Goal: Transaction & Acquisition: Purchase product/service

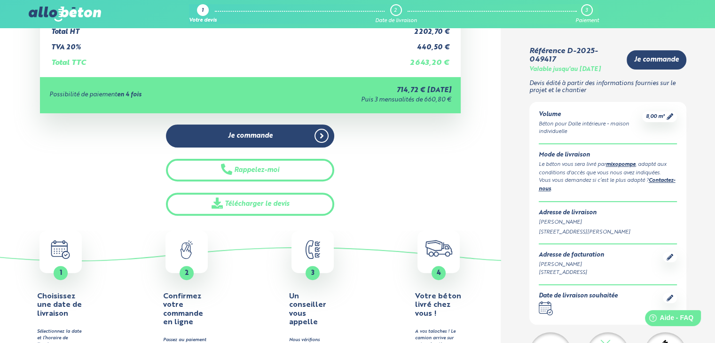
scroll to position [309, 0]
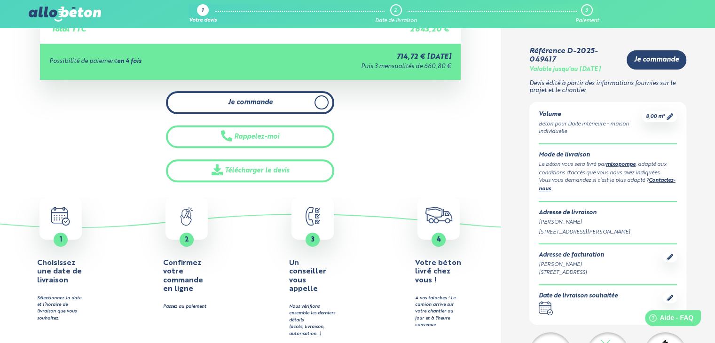
click at [259, 111] on link "Je commande" at bounding box center [250, 102] width 168 height 23
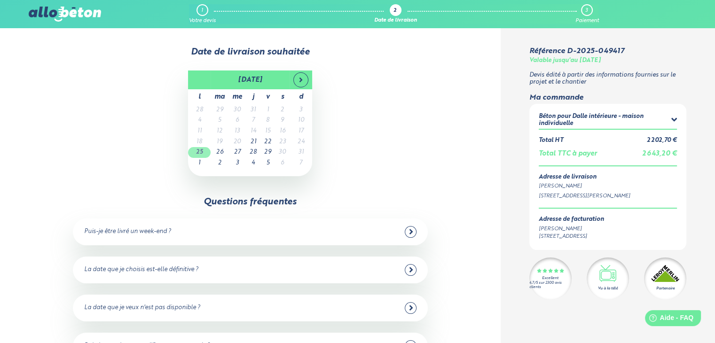
click at [202, 150] on td "25" at bounding box center [199, 152] width 23 height 11
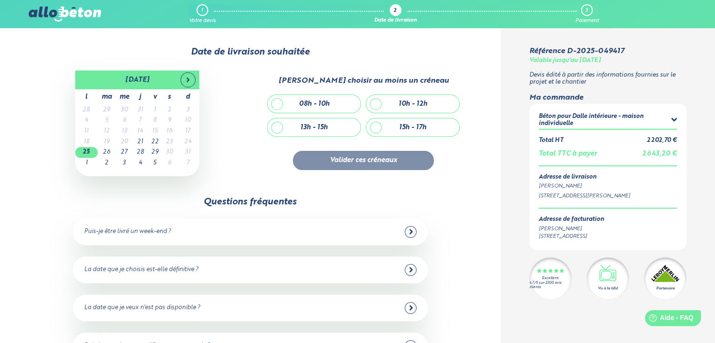
click at [275, 105] on div "08h - 10h" at bounding box center [313, 104] width 93 height 18
checkbox input "true"
click at [333, 153] on button "Valider ces créneaux" at bounding box center [363, 160] width 141 height 19
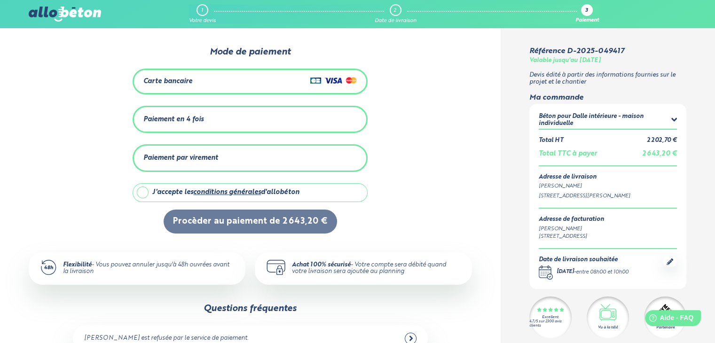
click at [156, 116] on div "Paiement en 4 fois" at bounding box center [173, 120] width 60 height 8
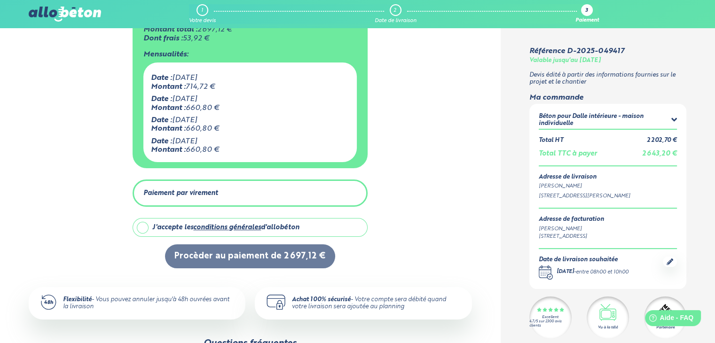
scroll to position [117, 0]
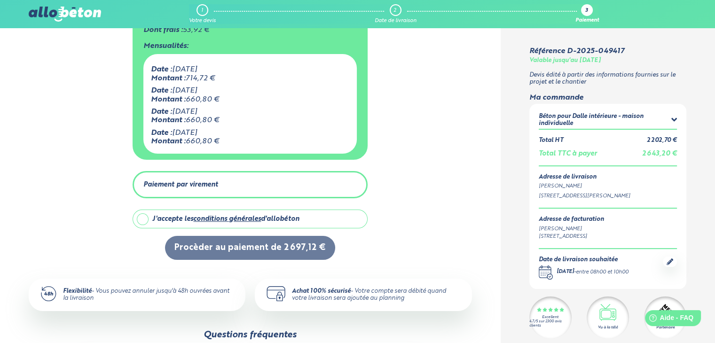
click at [144, 217] on label "J'accepte les conditions générales d'allobéton" at bounding box center [250, 219] width 235 height 19
checkbox input "true"
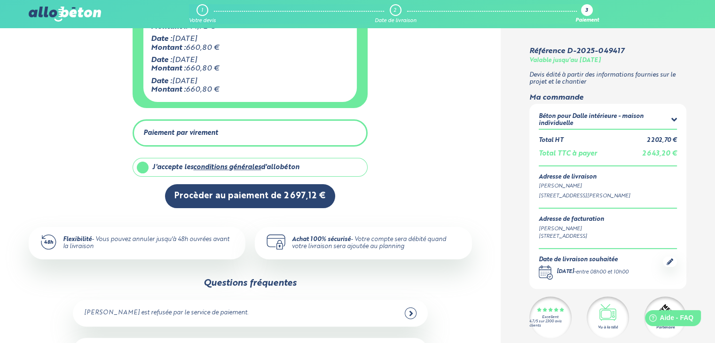
scroll to position [189, 0]
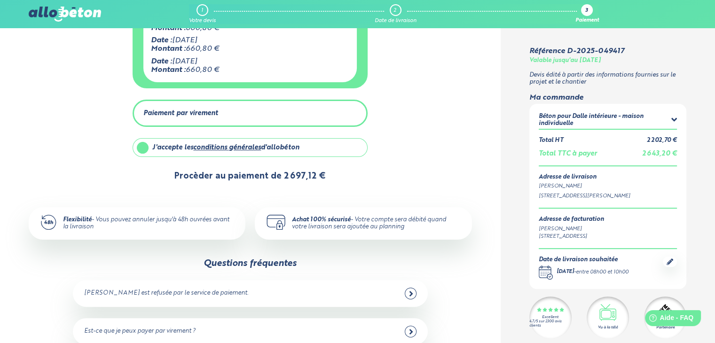
click at [269, 176] on button "Procèder au paiement de 2 697,12 €" at bounding box center [250, 176] width 170 height 24
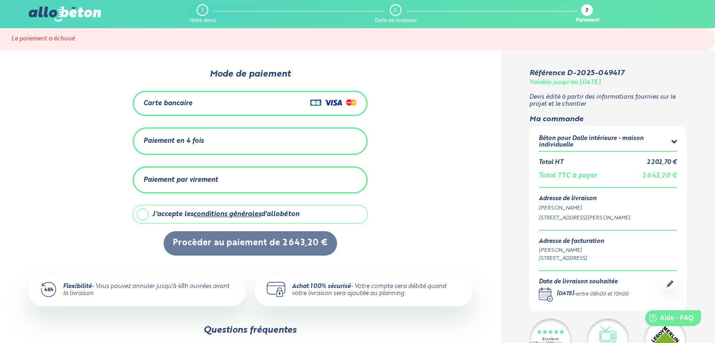
click at [268, 174] on div "Paiement par virement" at bounding box center [249, 180] width 213 height 16
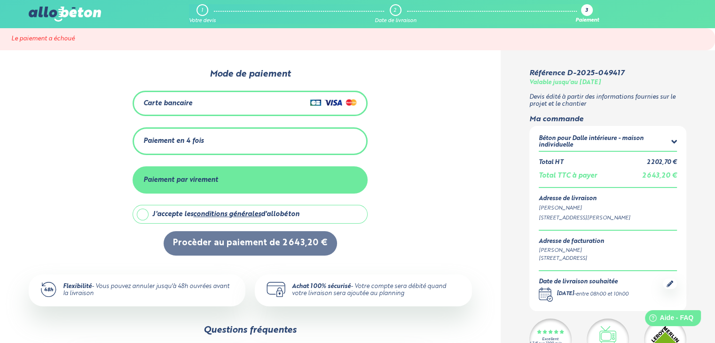
click at [142, 208] on label "J'accepte les conditions générales d'allobéton" at bounding box center [250, 214] width 235 height 19
checkbox input "true"
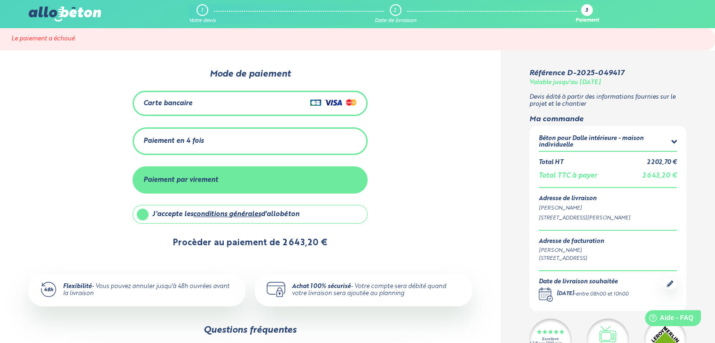
click at [227, 249] on button "Procèder au paiement de 2 643,20 €" at bounding box center [250, 243] width 173 height 24
